Goal: Check status: Check status

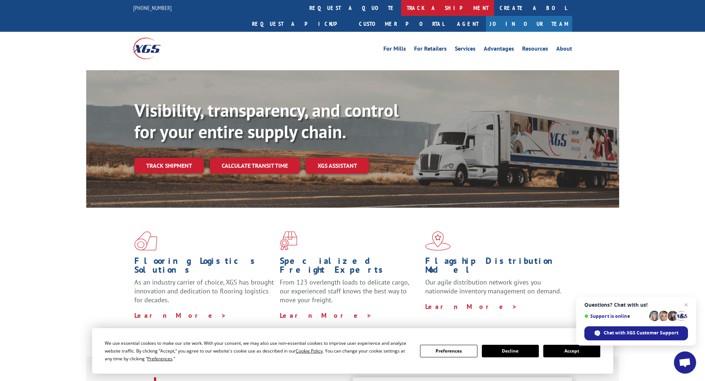
click at [401, 8] on link "track a shipment" at bounding box center [447, 8] width 93 height 16
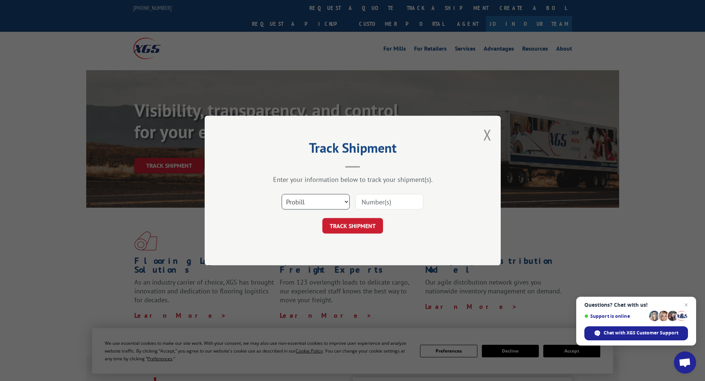
click at [340, 203] on select "Select category... Probill BOL PO" at bounding box center [315, 202] width 68 height 16
click at [281, 194] on select "Select category... Probill BOL PO" at bounding box center [315, 202] width 68 height 16
click at [372, 205] on input at bounding box center [389, 202] width 68 height 16
paste input "17410972"
type input "17410972"
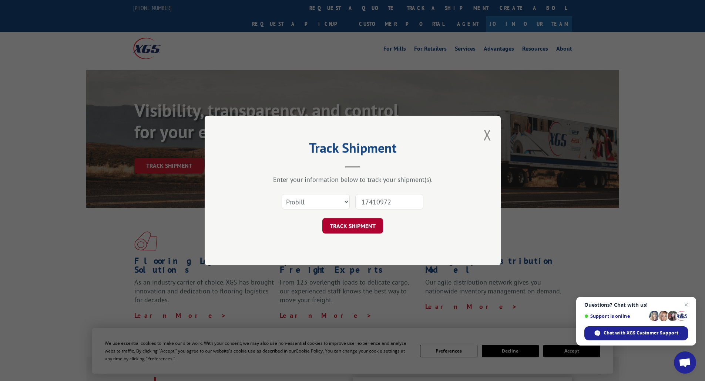
click at [356, 219] on button "TRACK SHIPMENT" at bounding box center [352, 226] width 61 height 16
